Goal: Contribute content: Add original content to the website for others to see

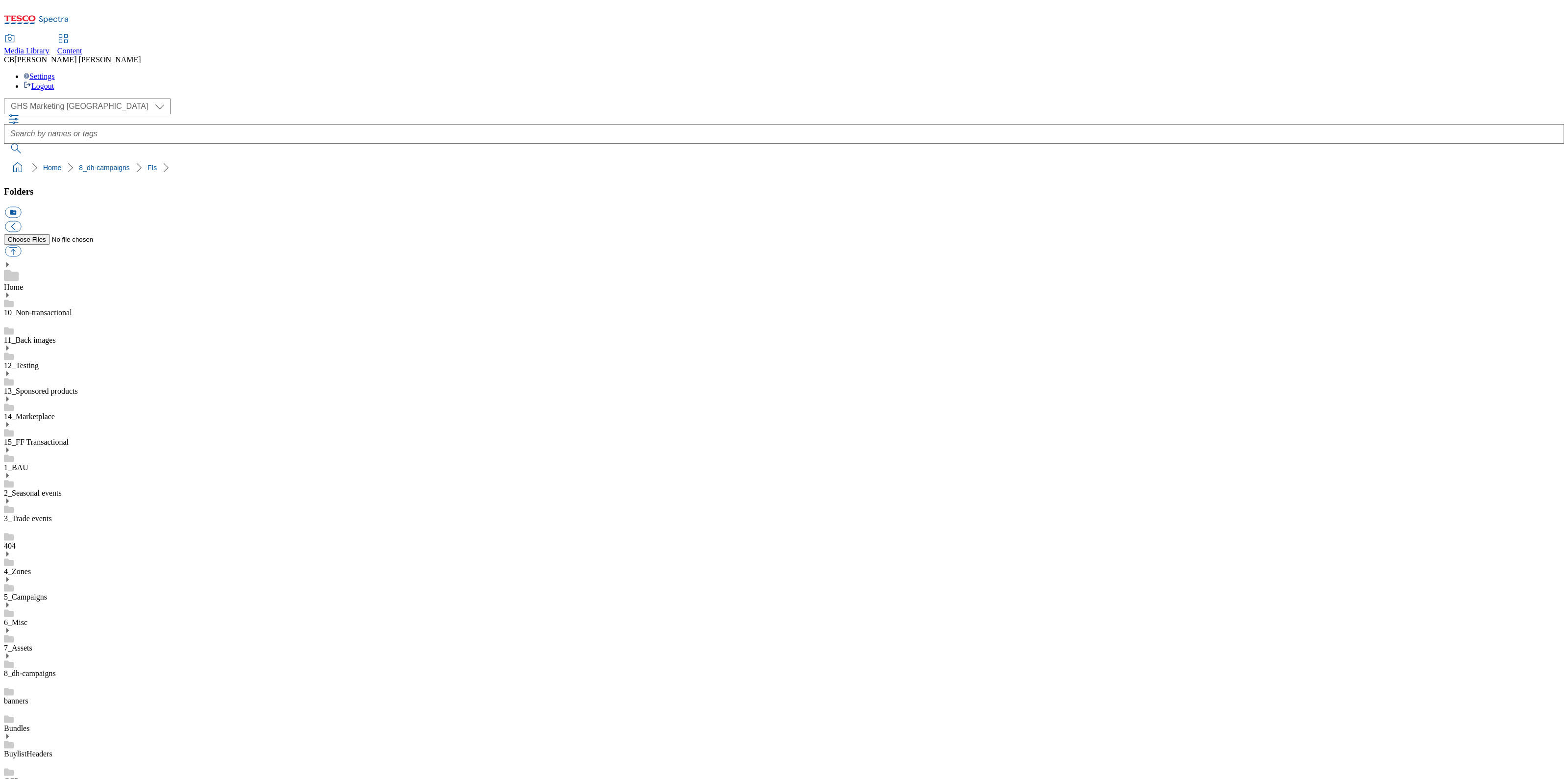
scroll to position [1, 0]
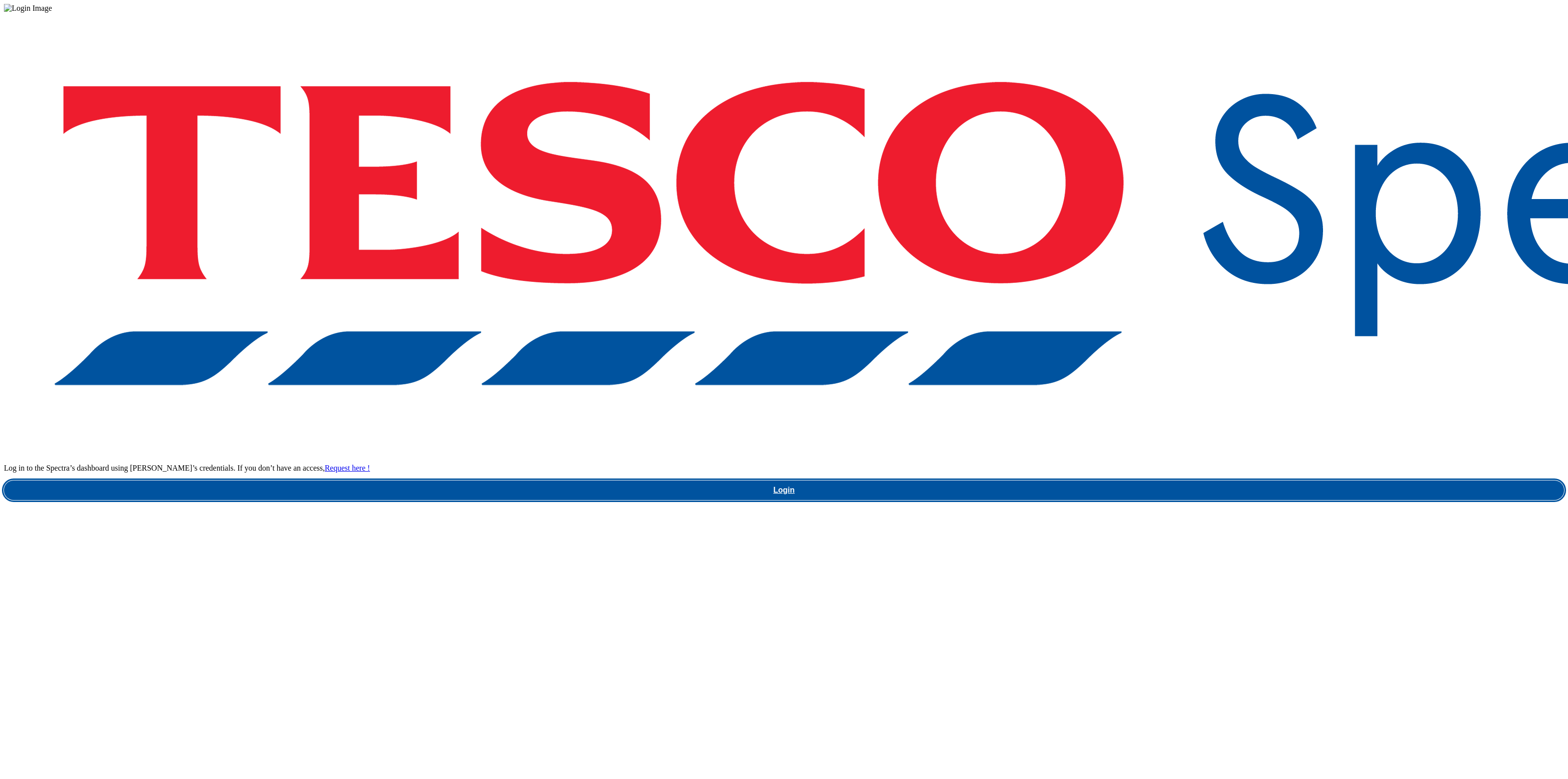
click at [1181, 480] on link "Login" at bounding box center [784, 490] width 1560 height 20
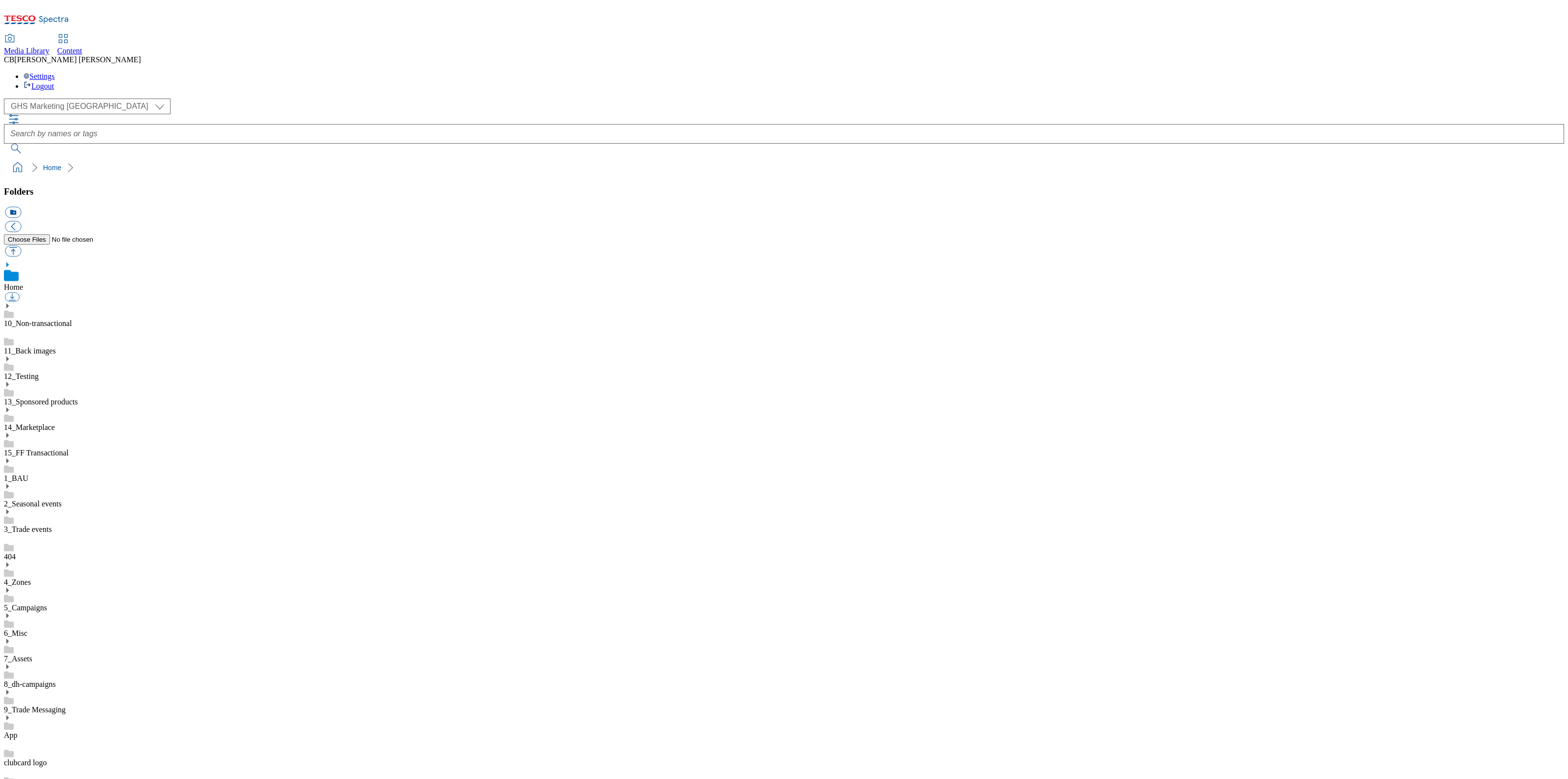
click at [11, 663] on icon at bounding box center [7, 666] width 7 height 7
click at [21, 246] on button "button" at bounding box center [13, 251] width 16 height 11
type input "C:\fakepath\1755150430114-ad541466_Moretti_Legobrand_2560x320_V4.jpg"
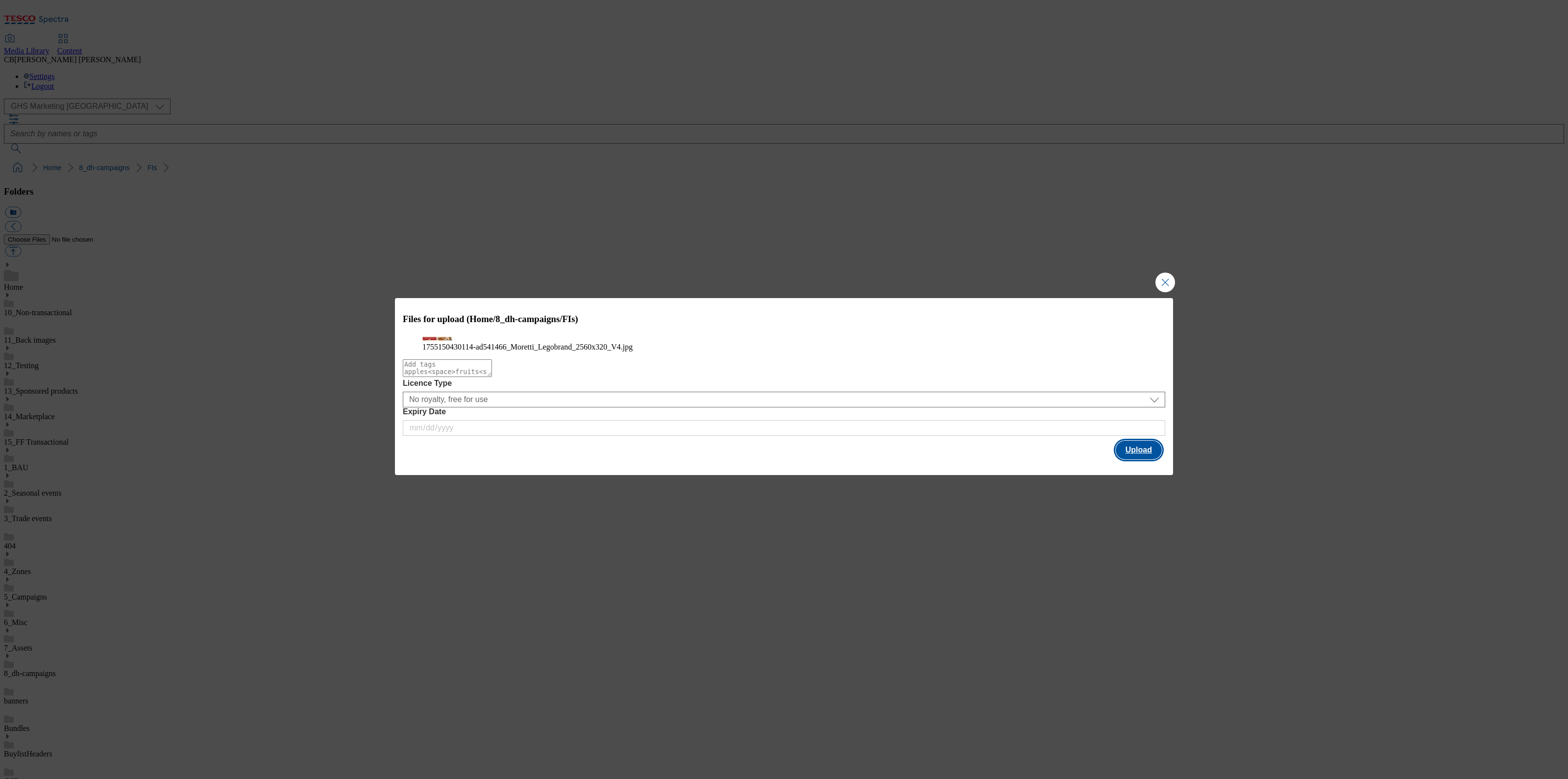
click at [1142, 459] on button "Upload" at bounding box center [1138, 450] width 46 height 19
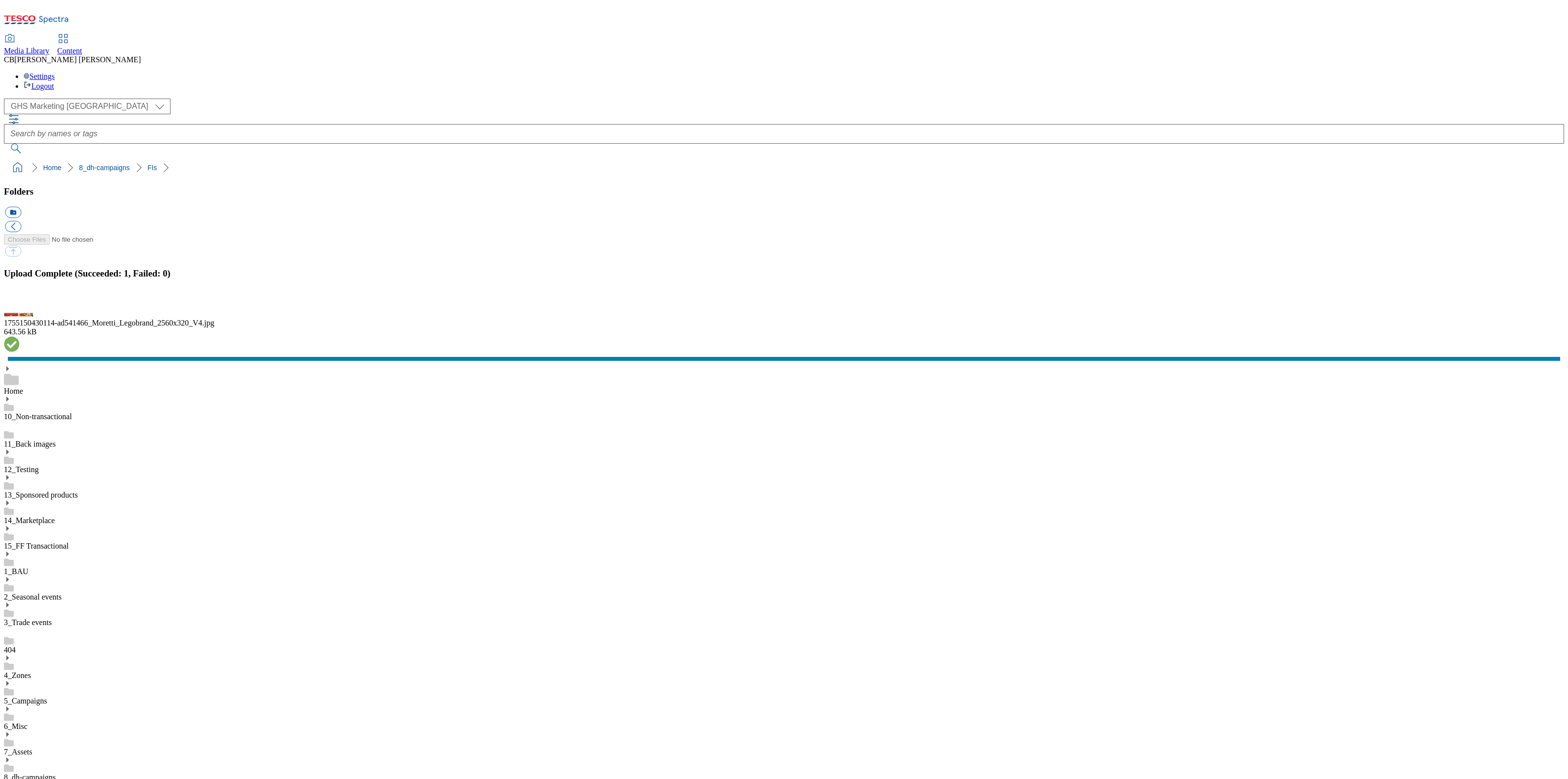
click at [20, 309] on button "button" at bounding box center [12, 304] width 14 height 9
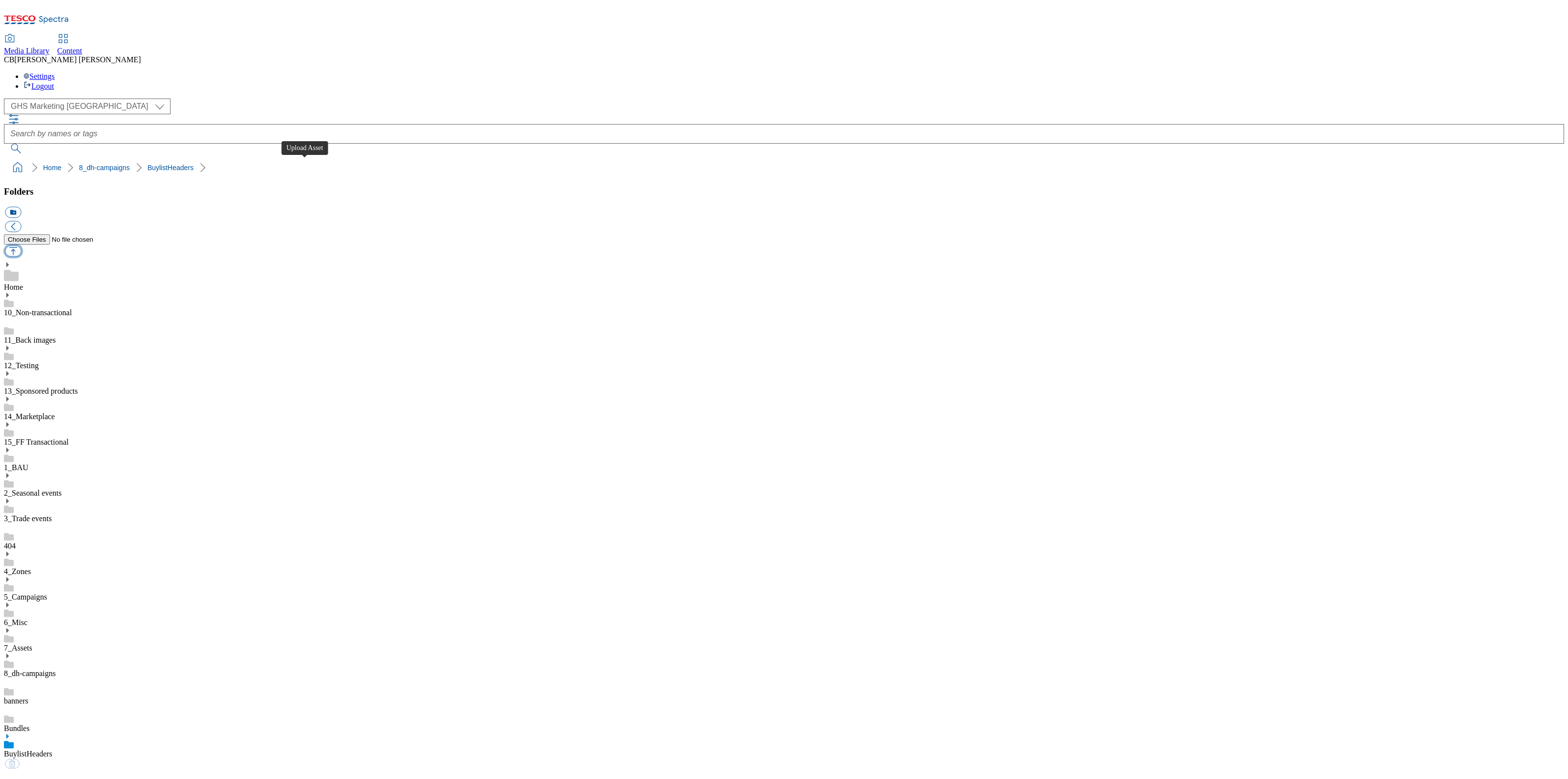
click at [21, 246] on button "button" at bounding box center [13, 251] width 16 height 11
type input "C:\fakepath\1755150430114-ad541466_Moretti_Legobrand_H_1184x333_V4.jpg"
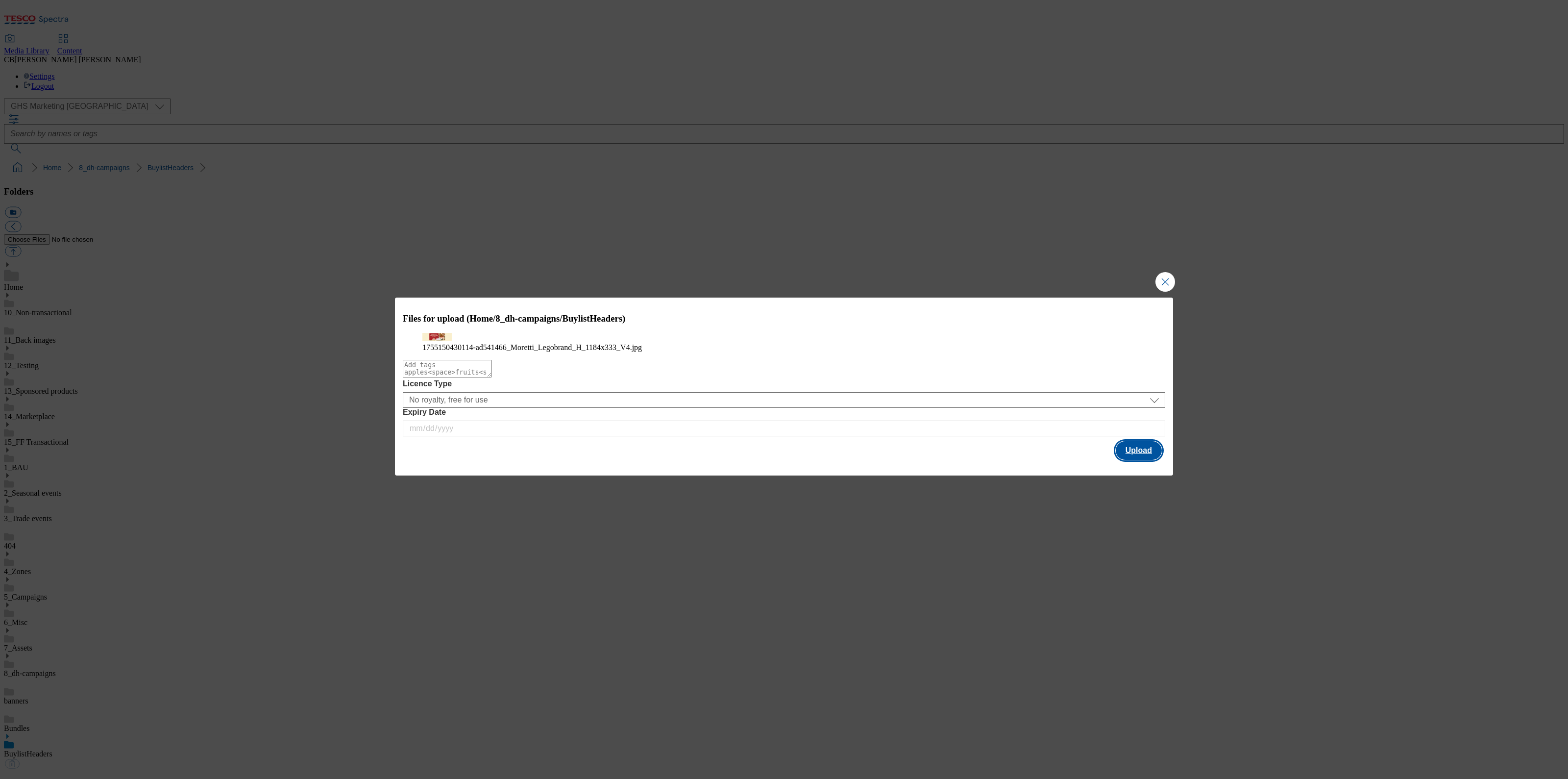
click at [1137, 460] on button "Upload" at bounding box center [1138, 451] width 46 height 19
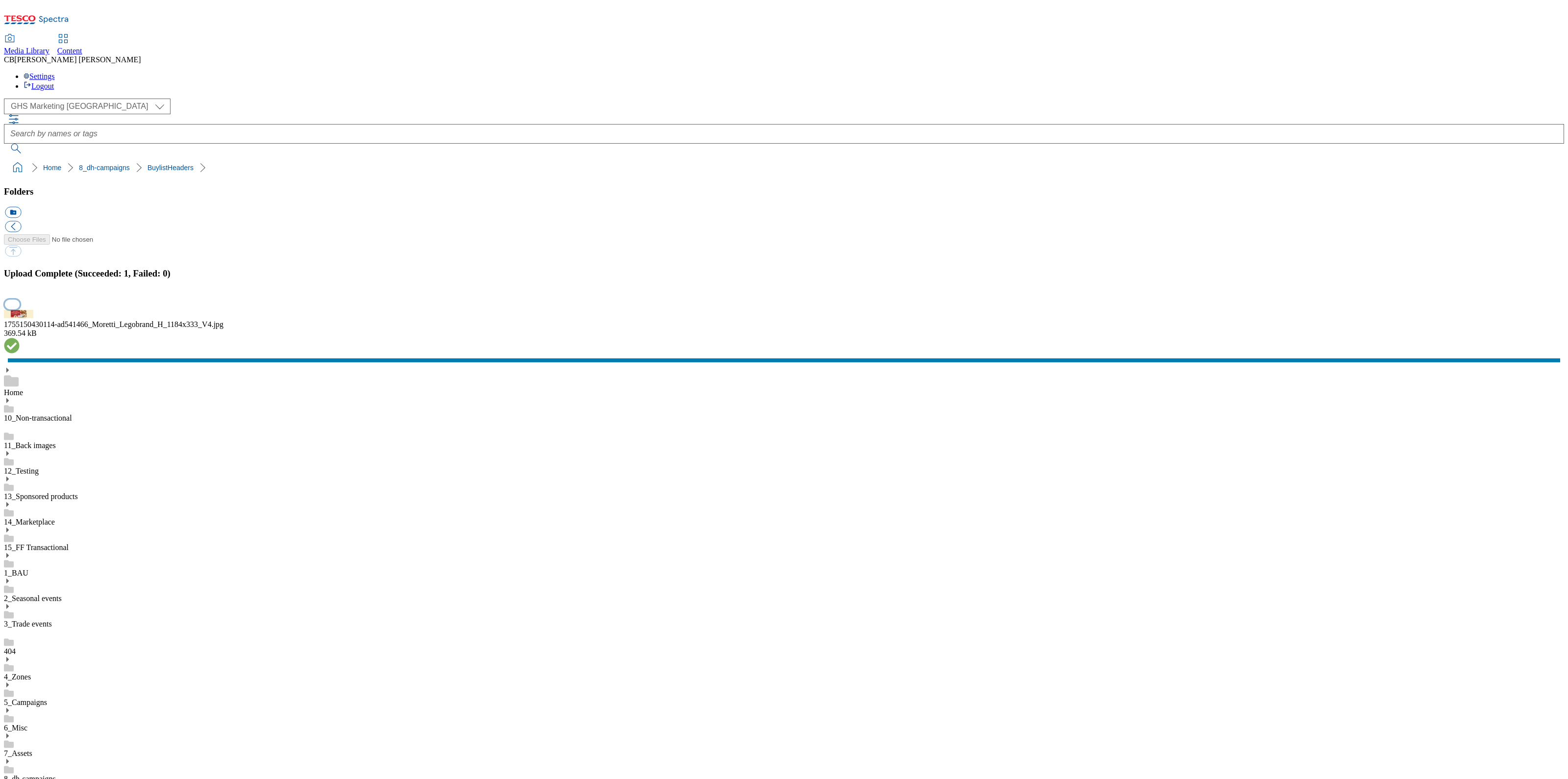
click at [20, 309] on button "button" at bounding box center [12, 304] width 14 height 9
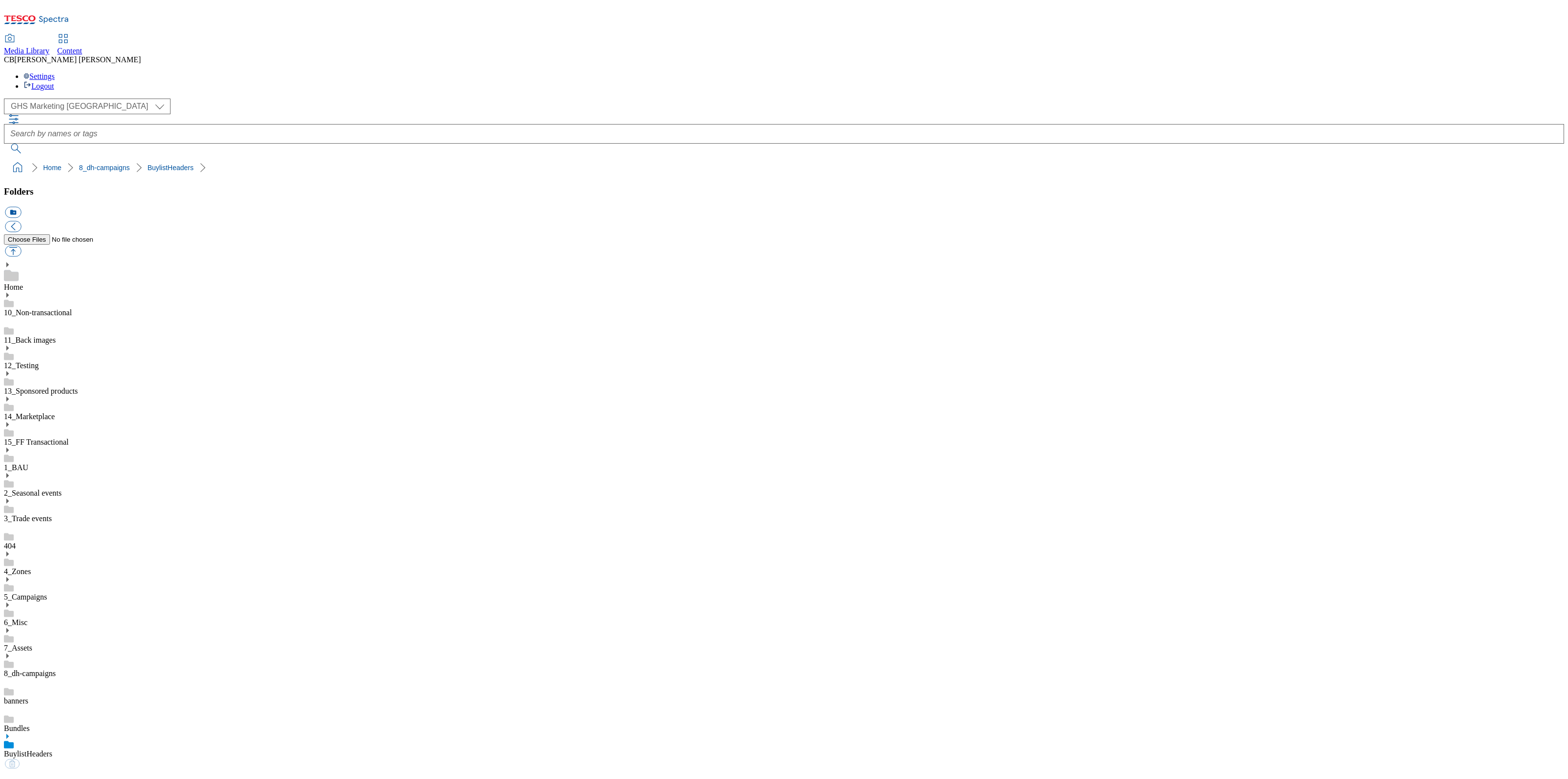
click at [52, 749] on link "BuylistHeaders" at bounding box center [28, 753] width 49 height 8
click at [21, 246] on button "button" at bounding box center [13, 251] width 16 height 11
type input "C:\fakepath\1755153515233-ad541668_Cocomelon_Piccolo_LegoBrand_H_1184x333_V2.jpg"
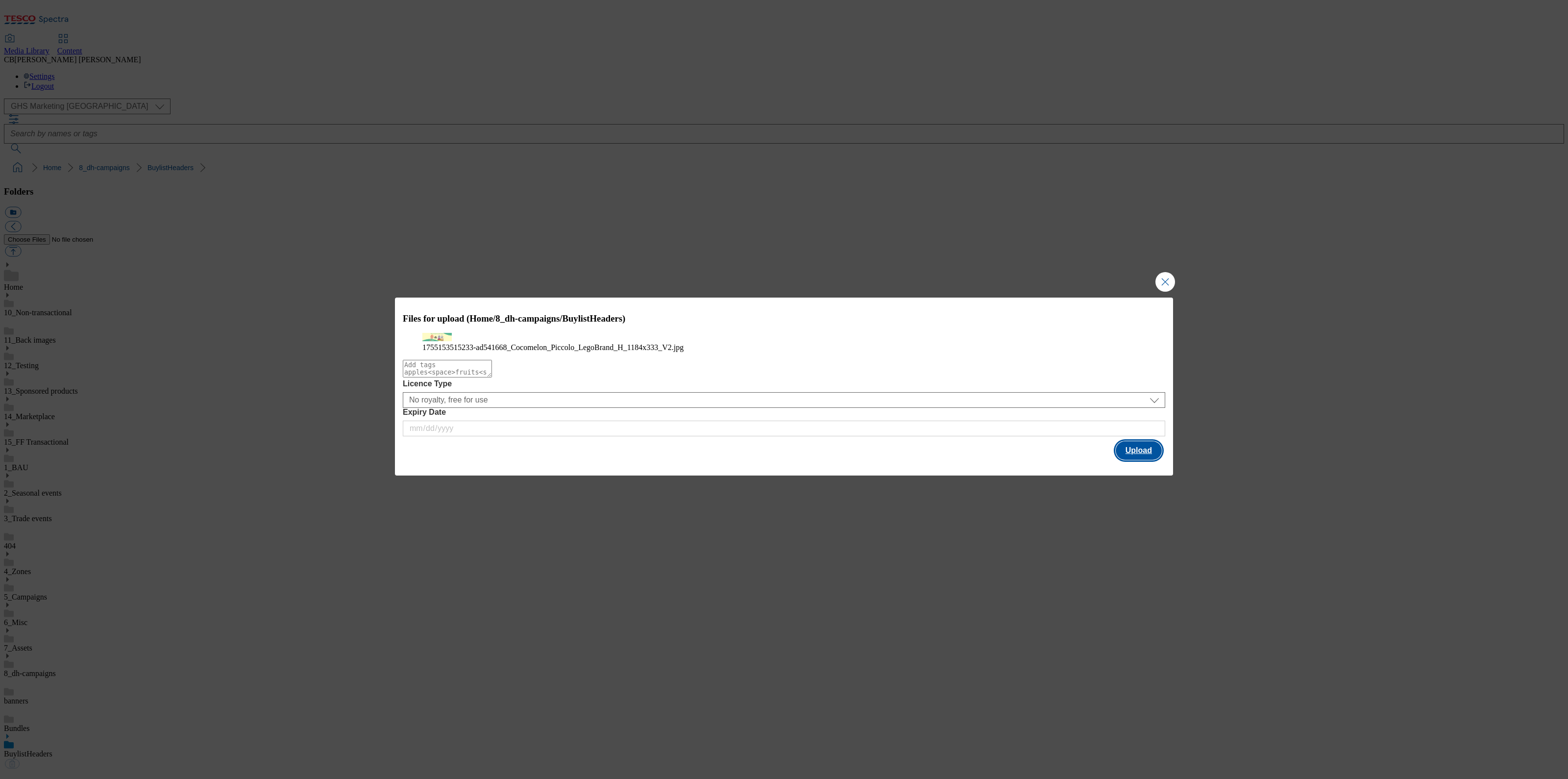
click at [1148, 460] on button "Upload" at bounding box center [1138, 451] width 46 height 19
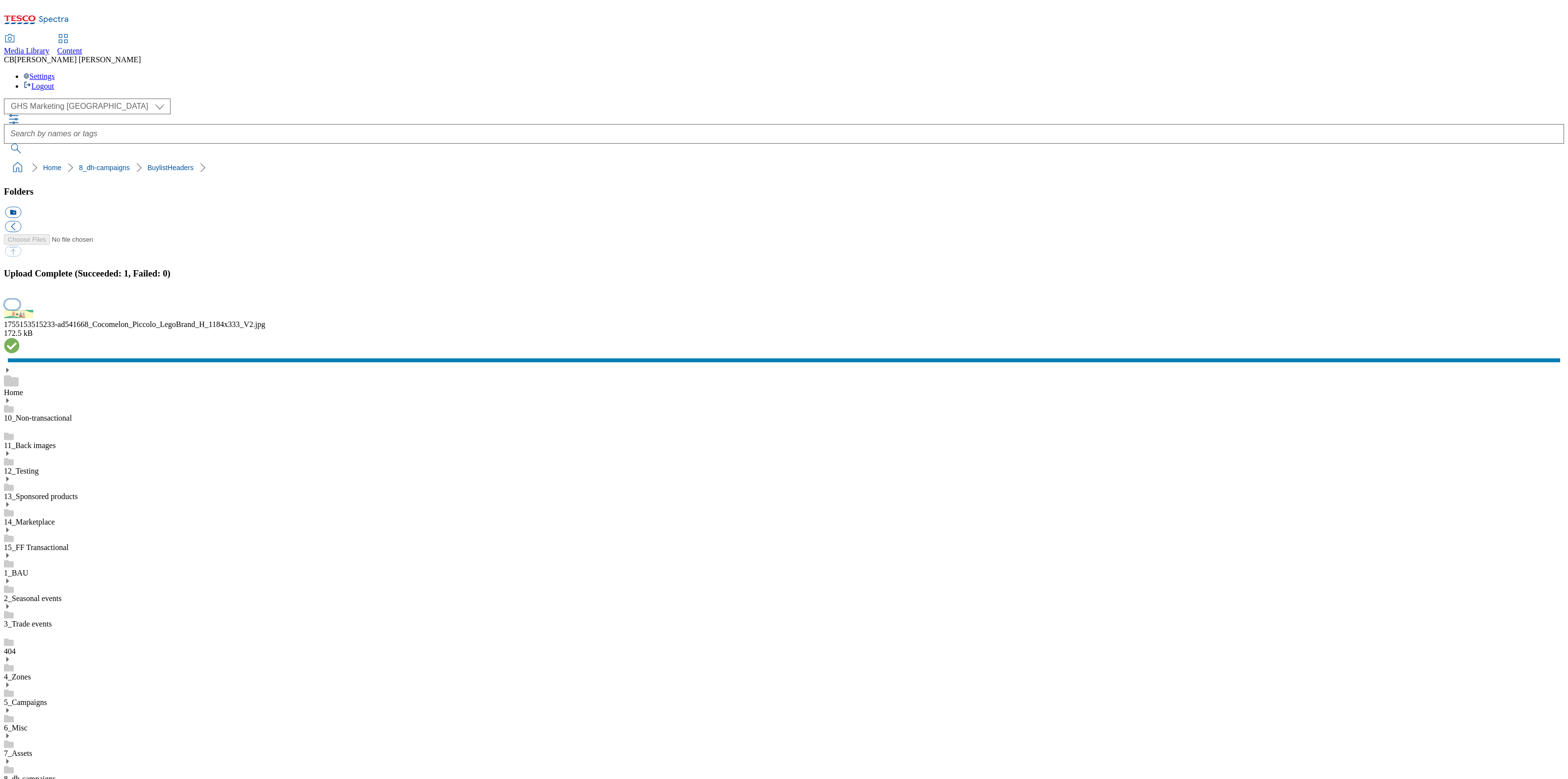
click at [20, 309] on button "button" at bounding box center [12, 304] width 14 height 9
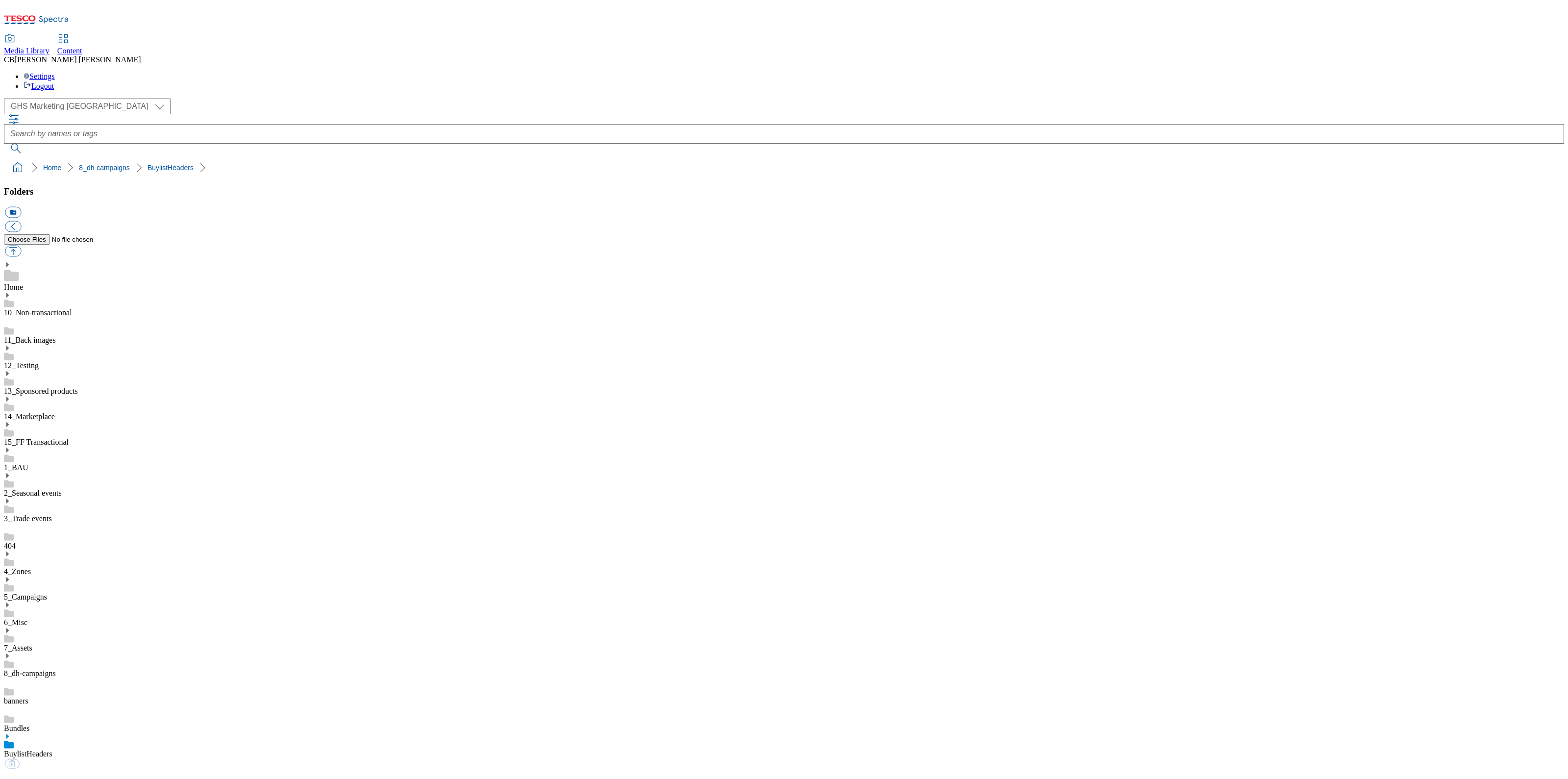
click at [52, 749] on link "BuylistHeaders" at bounding box center [28, 753] width 49 height 8
